Goal: Information Seeking & Learning: Find specific fact

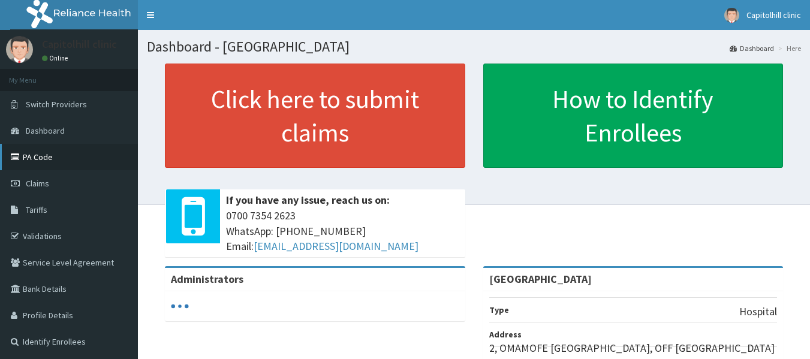
click at [33, 159] on link "PA Code" at bounding box center [69, 157] width 138 height 26
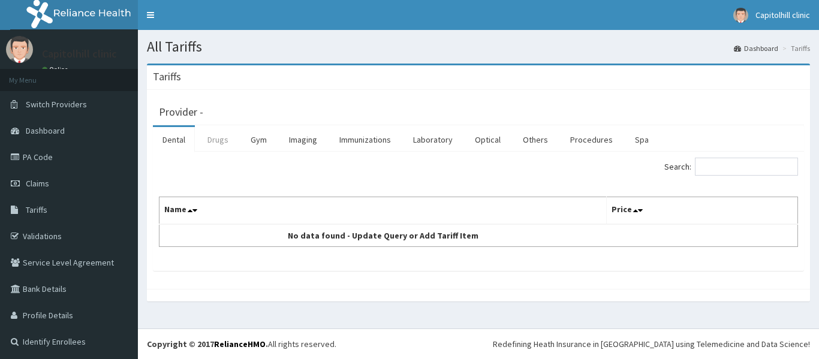
click at [222, 142] on link "Drugs" at bounding box center [218, 139] width 40 height 25
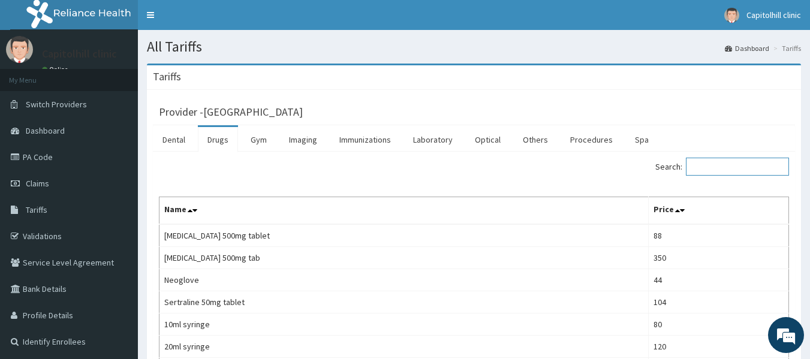
click at [709, 161] on input "Search:" at bounding box center [737, 167] width 103 height 18
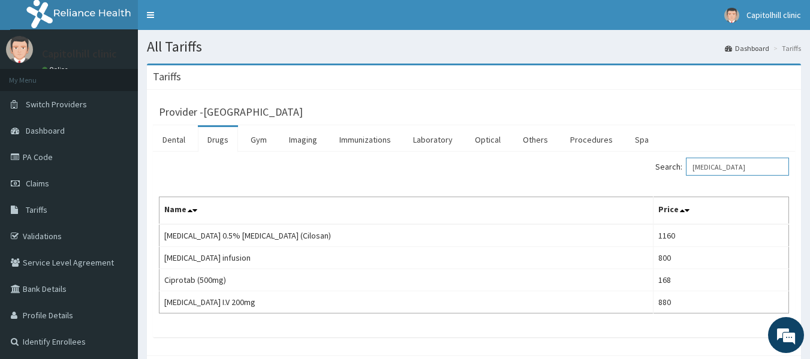
click at [711, 165] on input "CIPRO" at bounding box center [737, 167] width 103 height 18
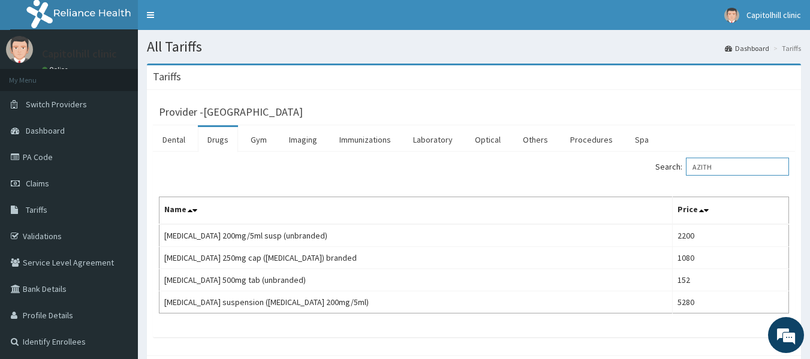
type input "AZITH"
click at [47, 178] on span "Claims" at bounding box center [37, 183] width 23 height 11
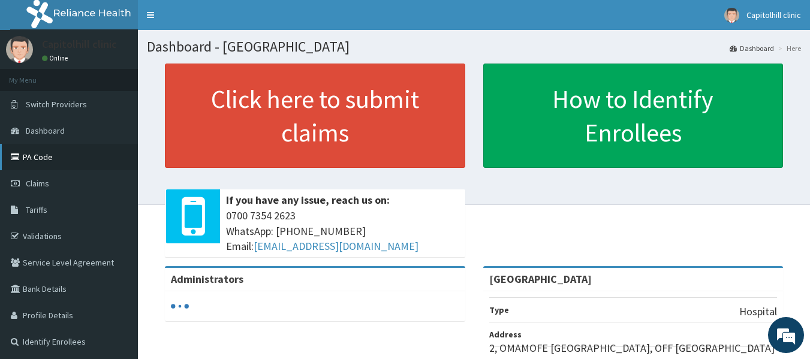
click at [22, 157] on icon at bounding box center [17, 157] width 12 height 8
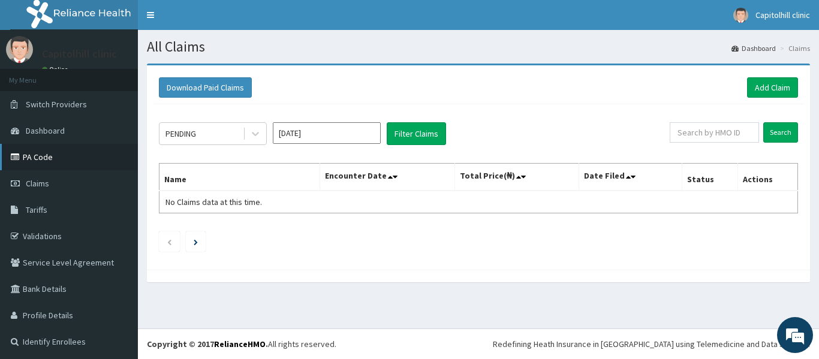
click at [32, 155] on link "PA Code" at bounding box center [69, 157] width 138 height 26
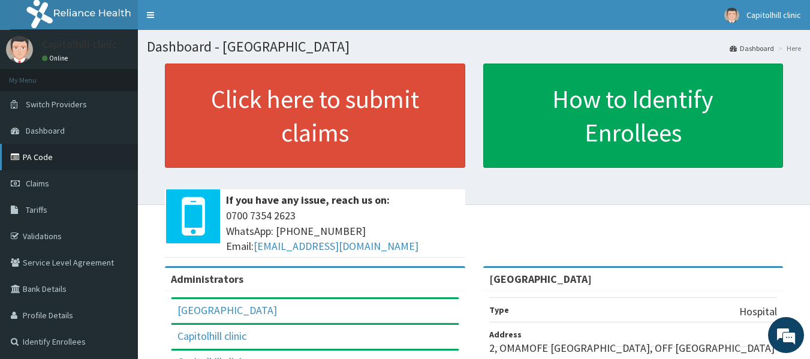
click at [47, 158] on link "PA Code" at bounding box center [69, 157] width 138 height 26
